Goal: Check status: Check status

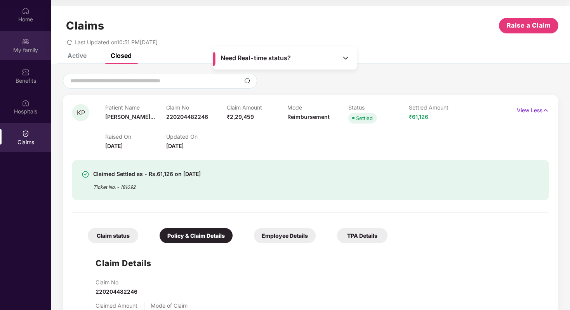
scroll to position [488, 0]
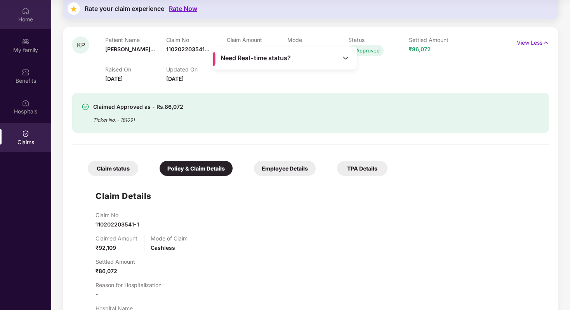
click at [29, 11] on img at bounding box center [26, 11] width 8 height 8
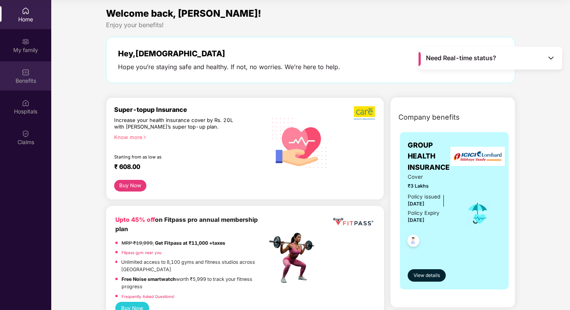
click at [38, 72] on div "Benefits" at bounding box center [25, 75] width 51 height 29
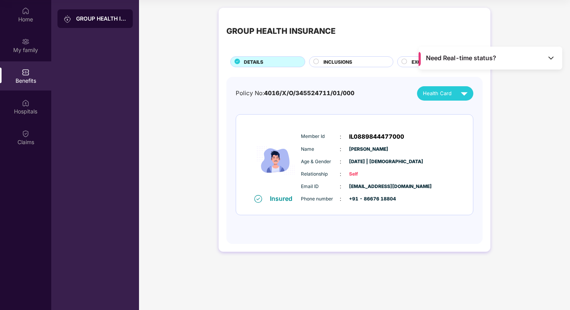
click at [405, 61] on circle at bounding box center [404, 61] width 5 height 5
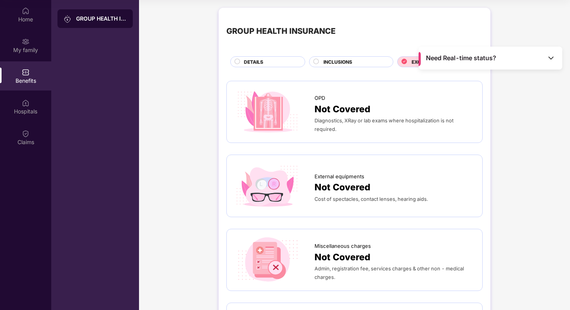
click at [552, 56] on img at bounding box center [551, 58] width 8 height 8
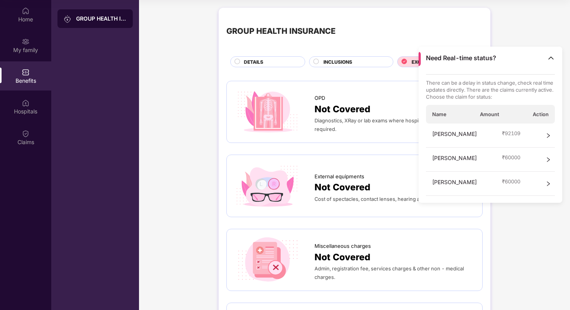
click at [552, 56] on img at bounding box center [551, 58] width 8 height 8
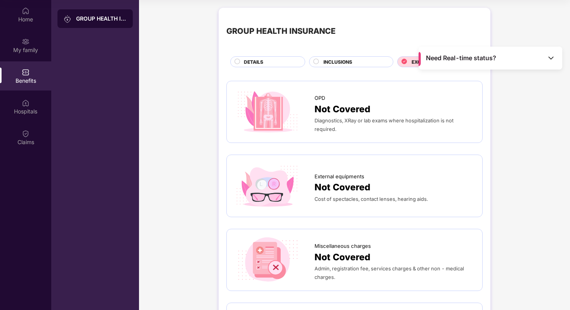
click at [24, 152] on div "Home My family Benefits Hospitals Claims" at bounding box center [25, 76] width 51 height 153
click at [37, 126] on div "Claims" at bounding box center [25, 137] width 51 height 29
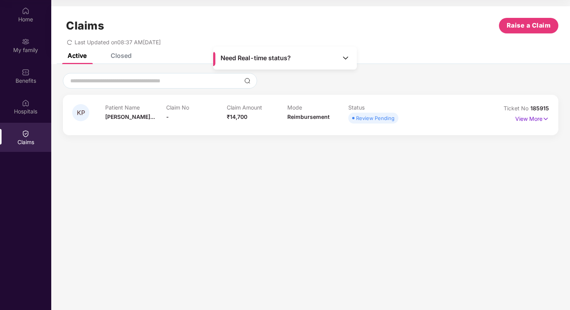
click at [119, 62] on div "Closed" at bounding box center [115, 55] width 33 height 17
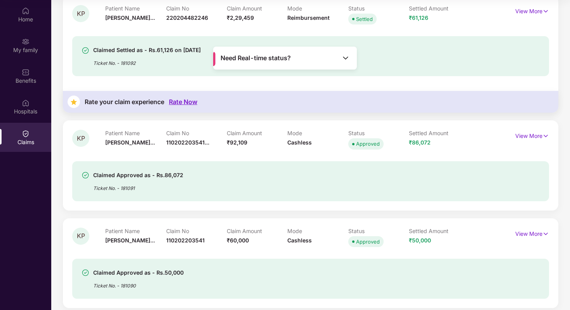
scroll to position [99, 0]
click at [235, 142] on span "₹92,109" at bounding box center [237, 142] width 21 height 7
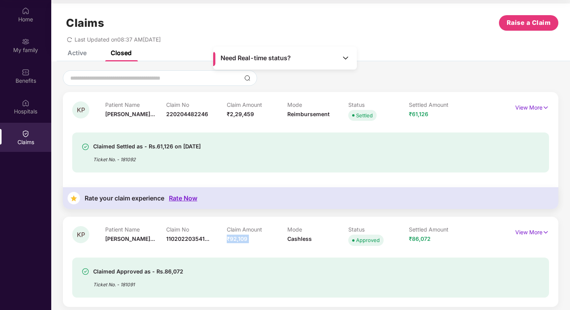
scroll to position [0, 0]
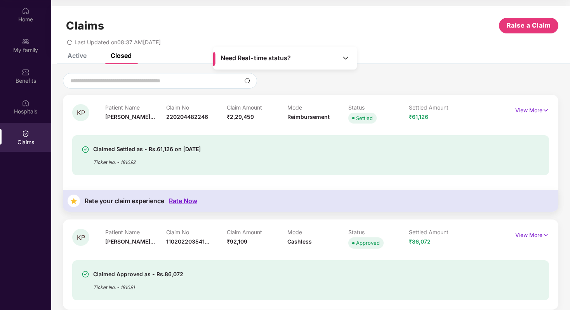
click at [240, 115] on span "₹2,29,459" at bounding box center [240, 116] width 27 height 7
click at [418, 116] on span "₹61,126" at bounding box center [418, 116] width 19 height 7
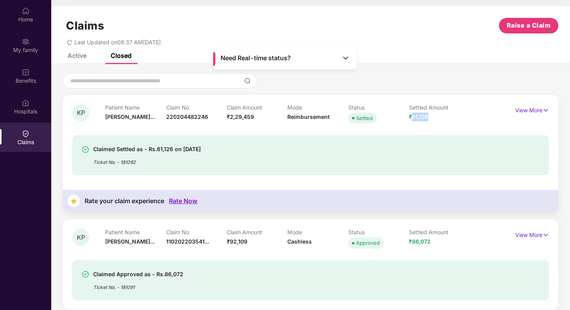
click at [418, 116] on span "₹61,126" at bounding box center [418, 116] width 19 height 7
click at [523, 106] on p "View More" at bounding box center [533, 109] width 34 height 10
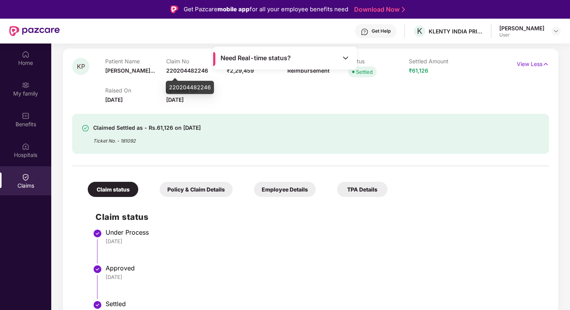
click at [183, 67] on span "220204482246" at bounding box center [187, 70] width 42 height 7
click at [183, 70] on span "220204482246" at bounding box center [187, 70] width 42 height 7
click at [373, 23] on div "Get Help K KLENTY INDIA PRIVATE LIMITED [PERSON_NAME] User" at bounding box center [310, 31] width 501 height 25
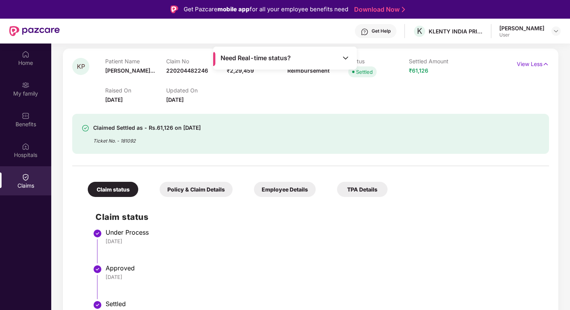
click at [309, 25] on div "Get Help K KLENTY INDIA PRIVATE LIMITED [PERSON_NAME] User" at bounding box center [310, 31] width 501 height 25
